Goal: Task Accomplishment & Management: Manage account settings

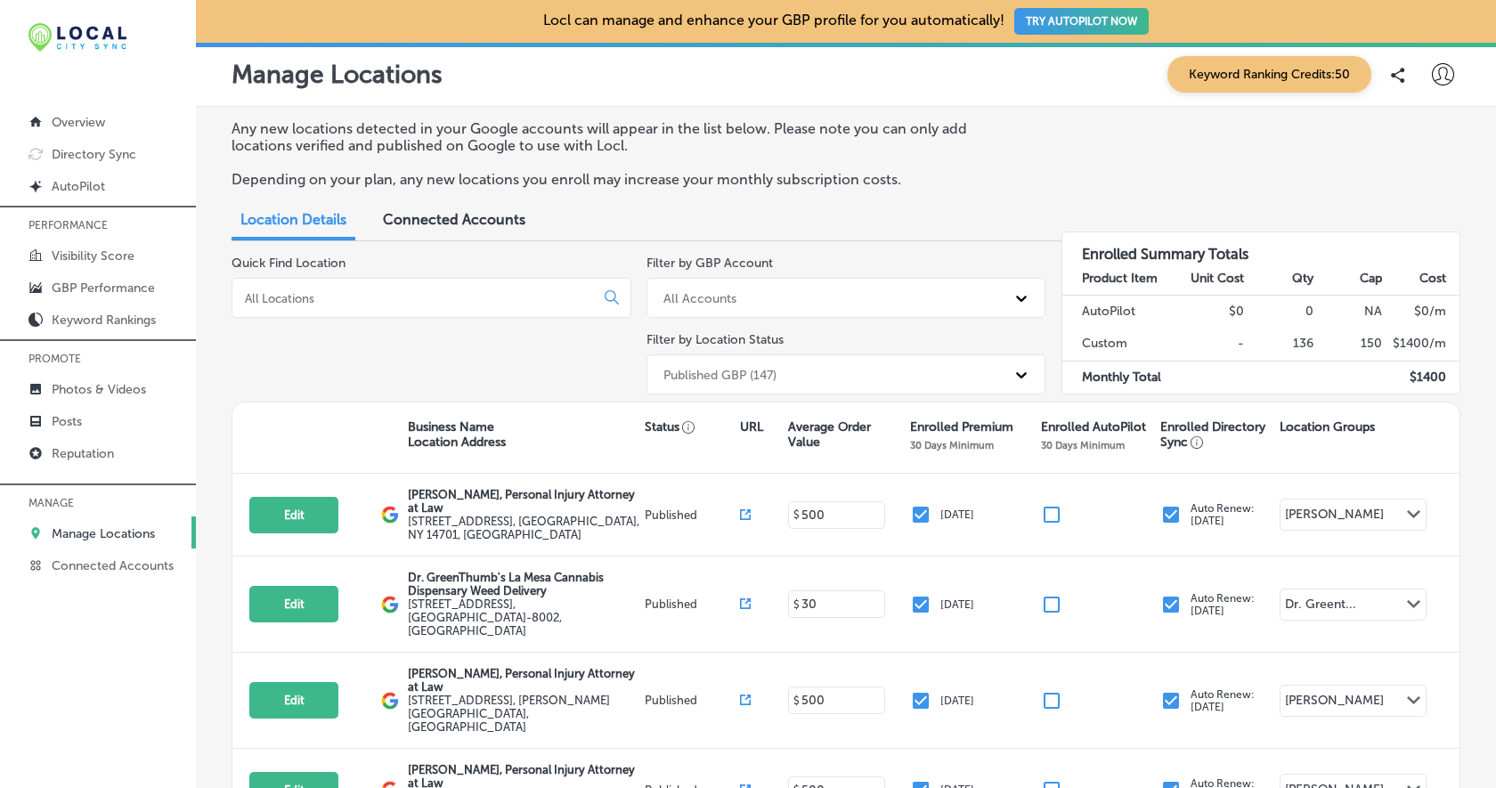
click at [1442, 71] on icon at bounding box center [1443, 74] width 22 height 22
click at [1418, 232] on p "Log Out" at bounding box center [1404, 229] width 53 height 21
